Goal: Communication & Community: Answer question/provide support

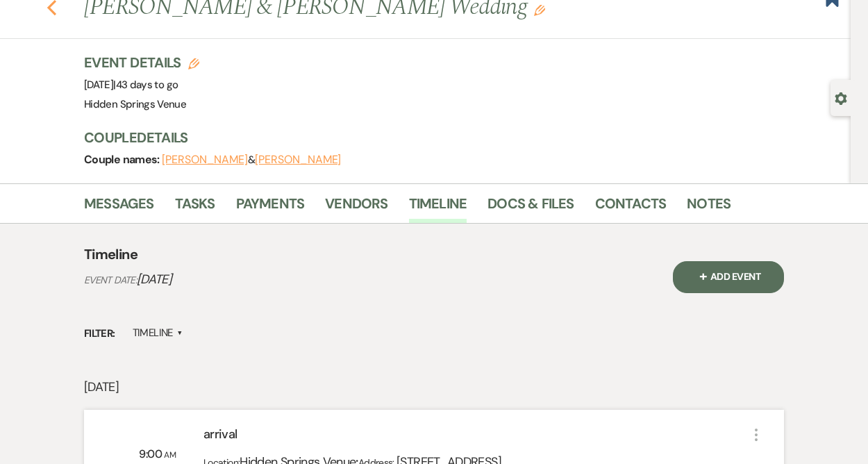
click at [53, 13] on use "button" at bounding box center [51, 7] width 9 height 15
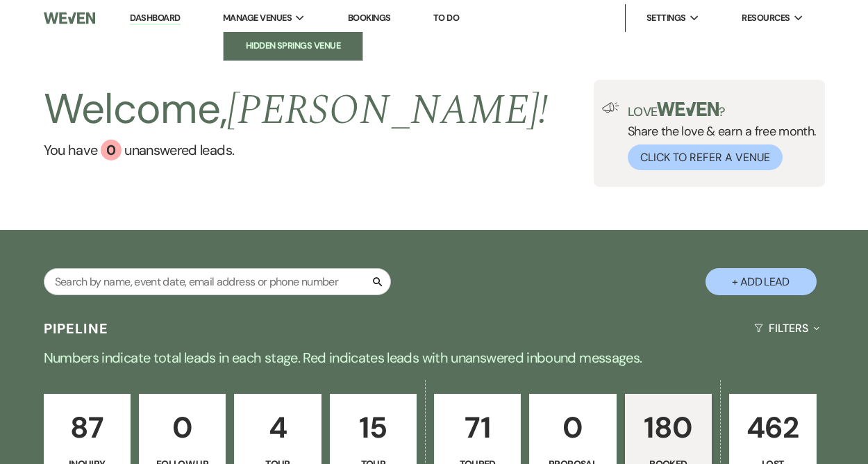
click at [297, 47] on li "Hidden Springs Venue" at bounding box center [293, 46] width 125 height 14
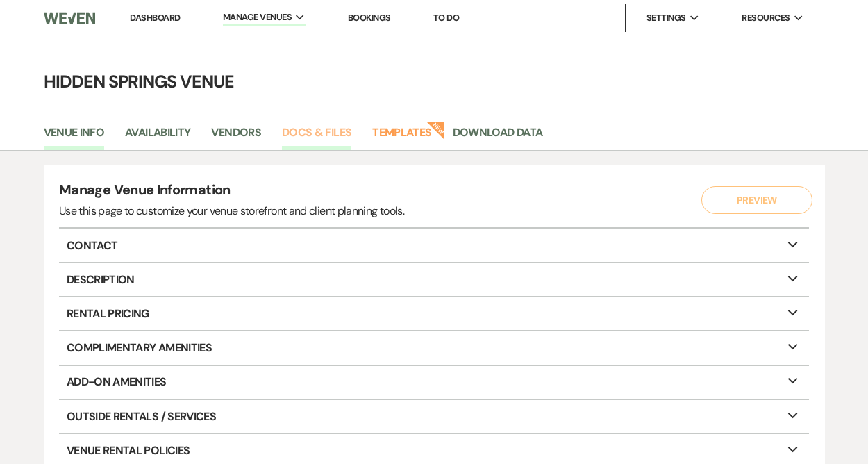
click at [319, 129] on link "Docs & Files" at bounding box center [316, 137] width 69 height 26
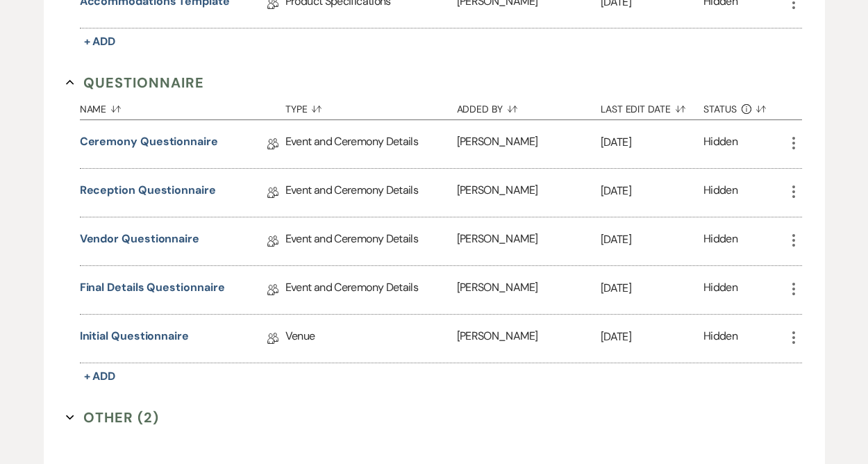
scroll to position [2133, 0]
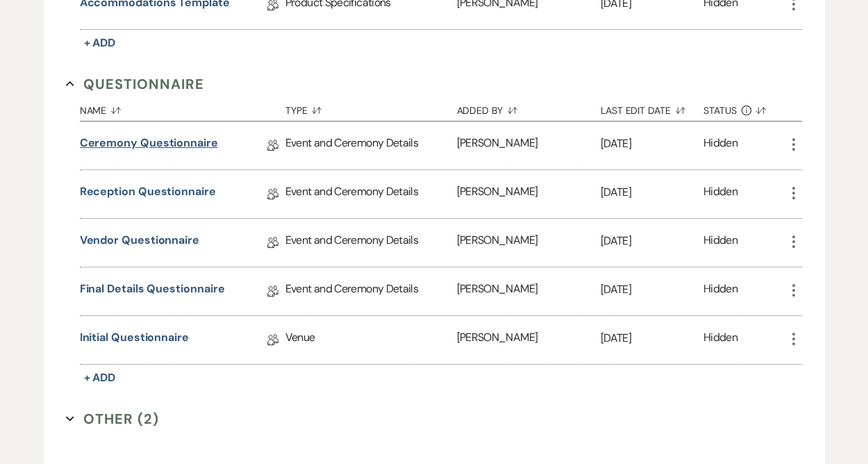
click at [170, 135] on link "Ceremony Questionnaire" at bounding box center [149, 146] width 138 height 22
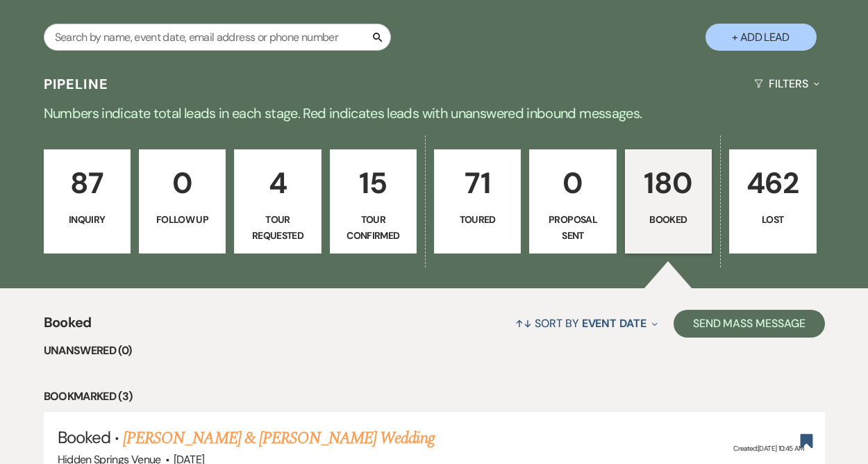
scroll to position [478, 0]
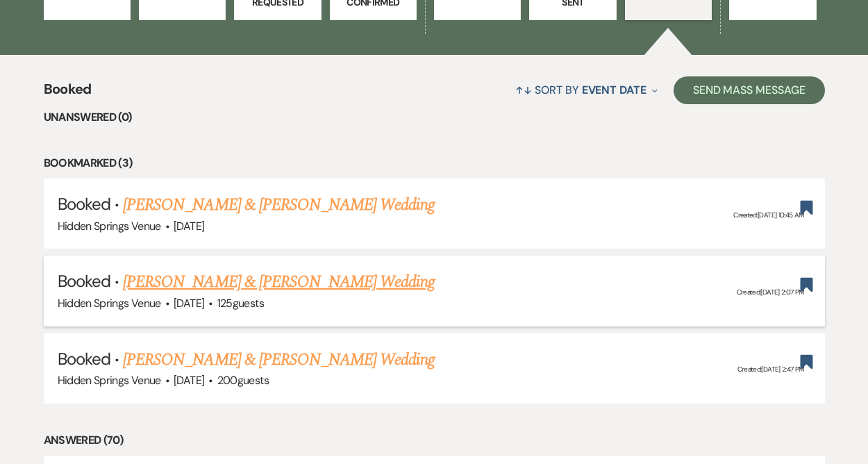
click at [242, 285] on link "[PERSON_NAME] & [PERSON_NAME] Wedding" at bounding box center [278, 281] width 311 height 25
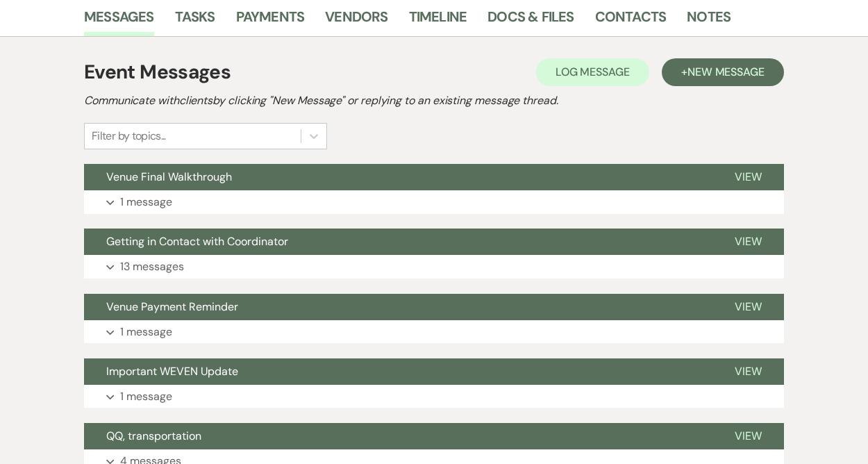
scroll to position [276, 0]
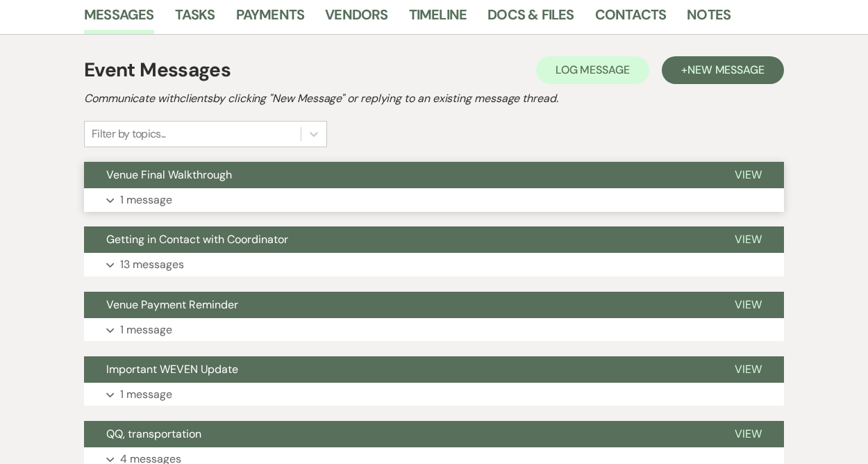
click at [200, 206] on button "Expand 1 message" at bounding box center [434, 200] width 700 height 24
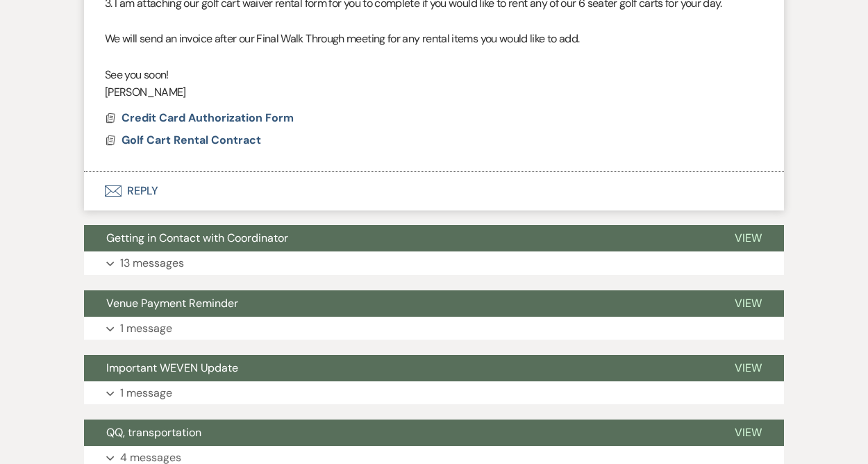
scroll to position [753, 0]
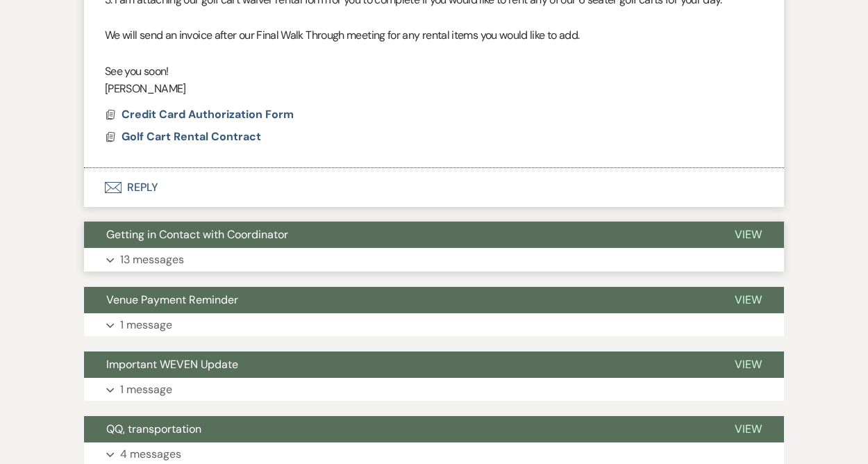
click at [152, 258] on p "13 messages" at bounding box center [152, 260] width 64 height 18
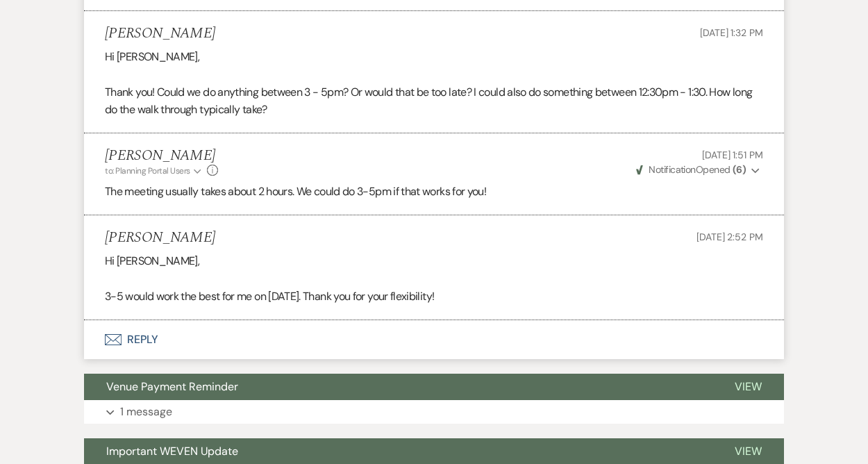
scroll to position [2992, 0]
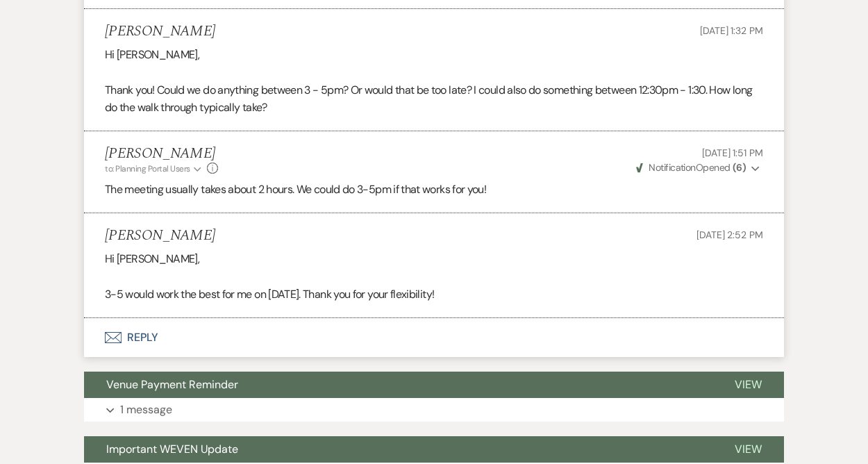
click at [134, 340] on button "Envelope Reply" at bounding box center [434, 337] width 700 height 39
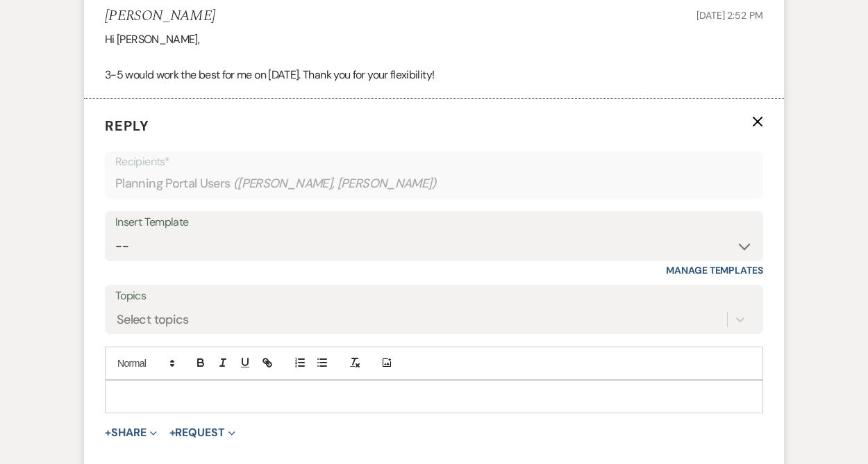
scroll to position [3221, 0]
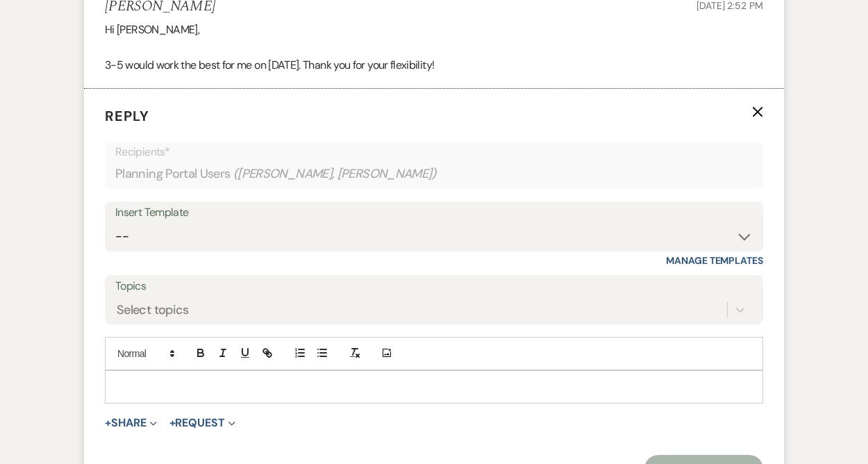
click at [133, 384] on p at bounding box center [434, 386] width 636 height 15
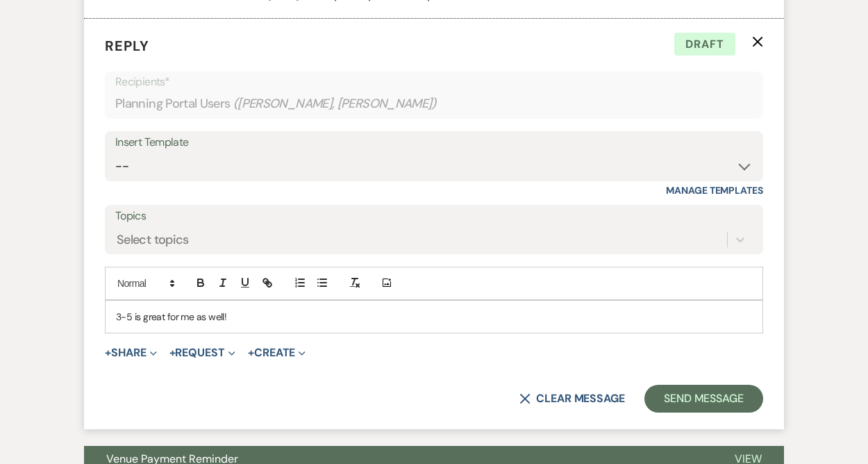
scroll to position [3302, 0]
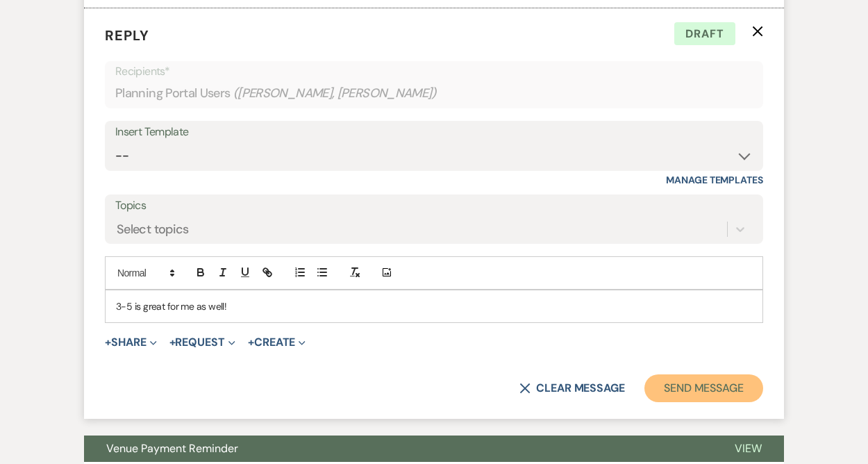
click at [690, 394] on button "Send Message" at bounding box center [703, 388] width 119 height 28
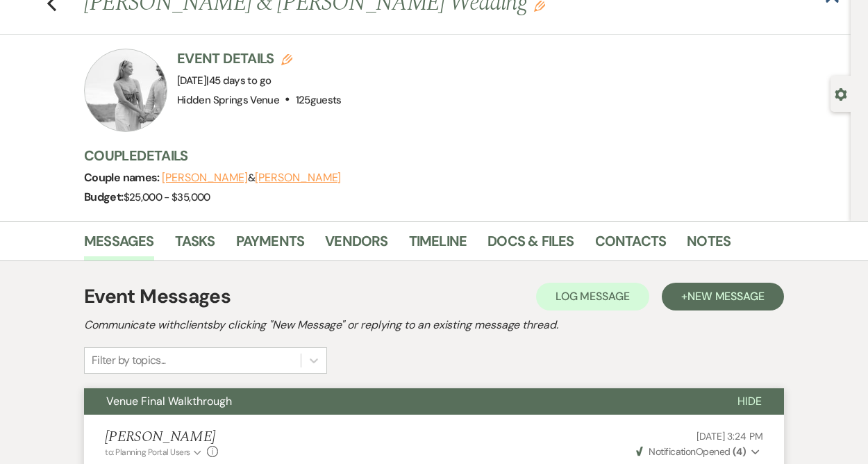
scroll to position [0, 0]
